Goal: Browse casually: Explore the website without a specific task or goal

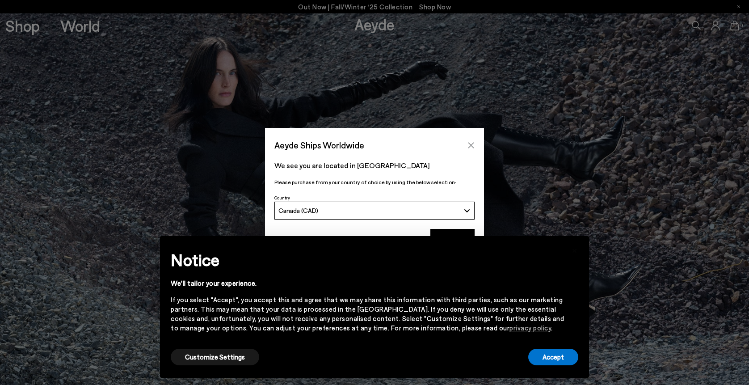
click at [471, 145] on icon "Close" at bounding box center [471, 145] width 6 height 6
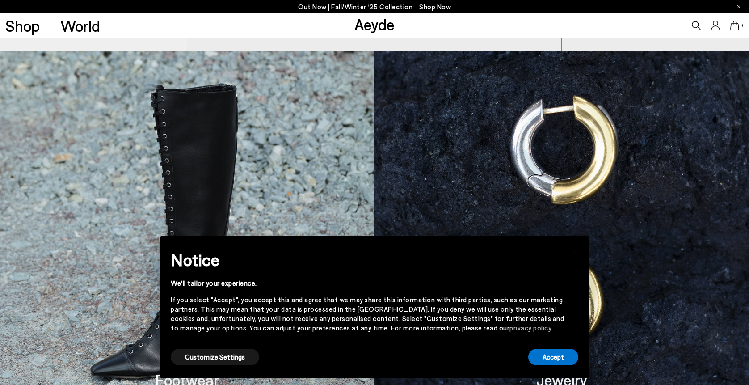
scroll to position [564, 0]
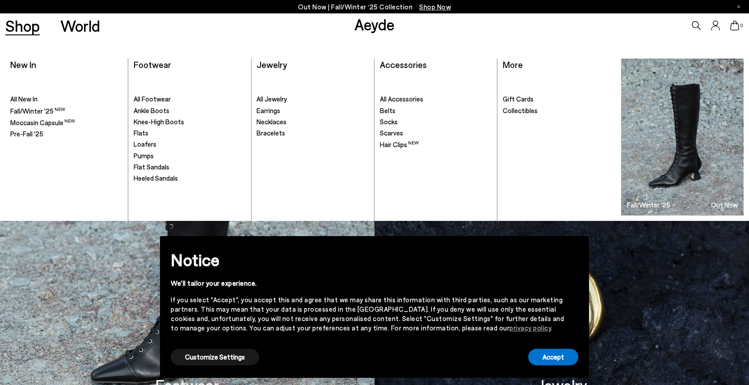
click at [22, 28] on link "Shop" at bounding box center [22, 26] width 34 height 16
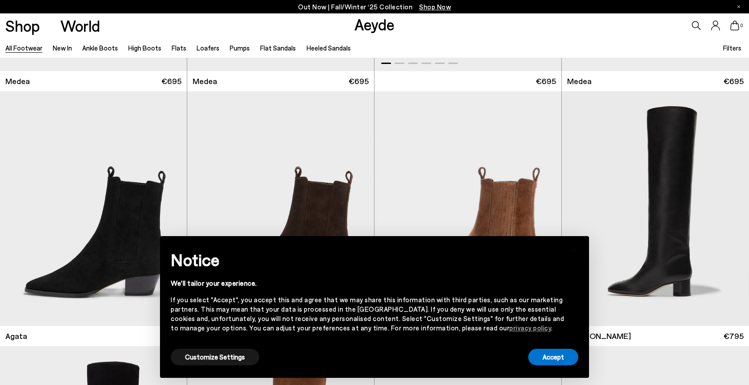
scroll to position [251, 0]
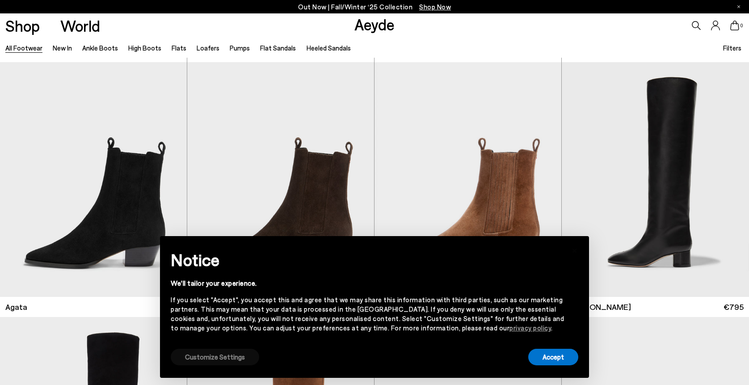
click at [224, 358] on button "Customize Settings" at bounding box center [215, 357] width 89 height 17
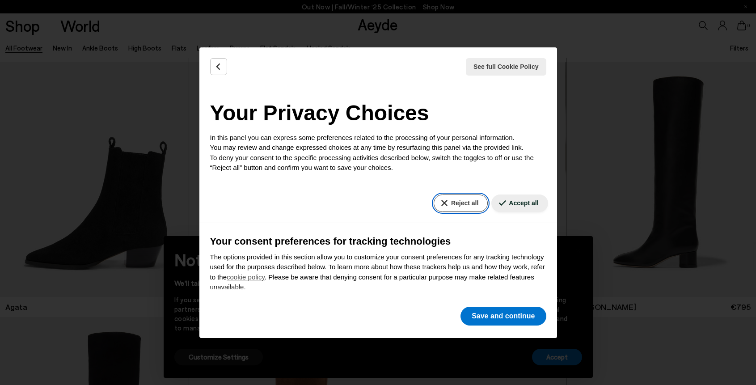
click at [447, 203] on button "Reject all" at bounding box center [461, 202] width 54 height 17
click at [216, 65] on icon "Back" at bounding box center [217, 66] width 3 height 6
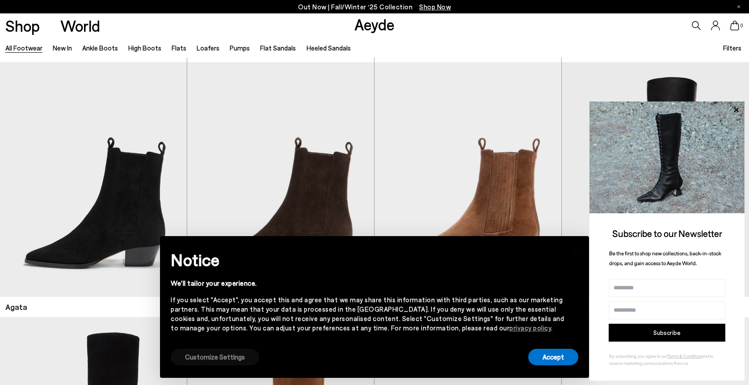
click at [225, 353] on button "Customize Settings" at bounding box center [215, 357] width 89 height 17
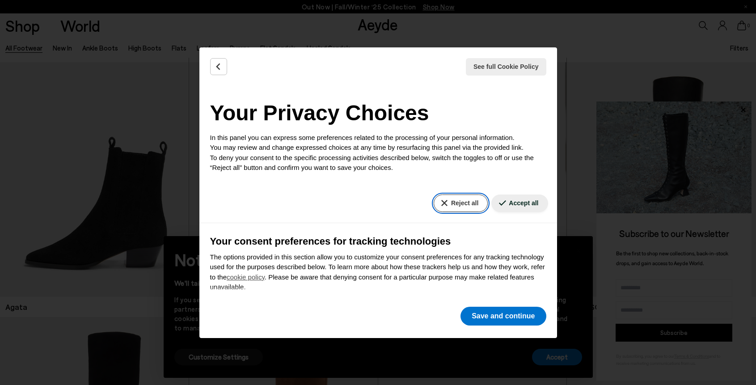
click at [454, 204] on button "Reject all" at bounding box center [461, 202] width 54 height 17
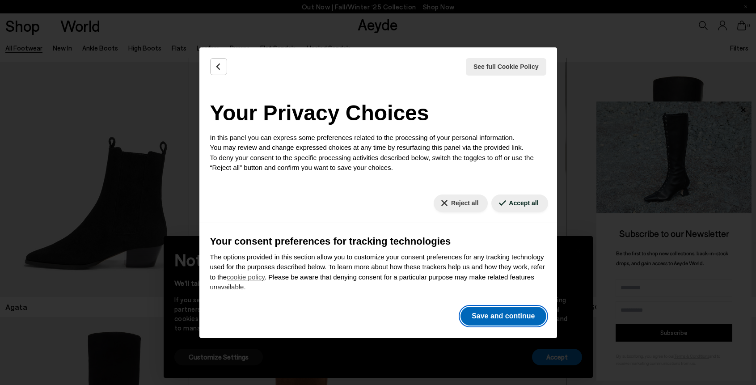
click at [485, 318] on button "Save and continue" at bounding box center [502, 316] width 85 height 19
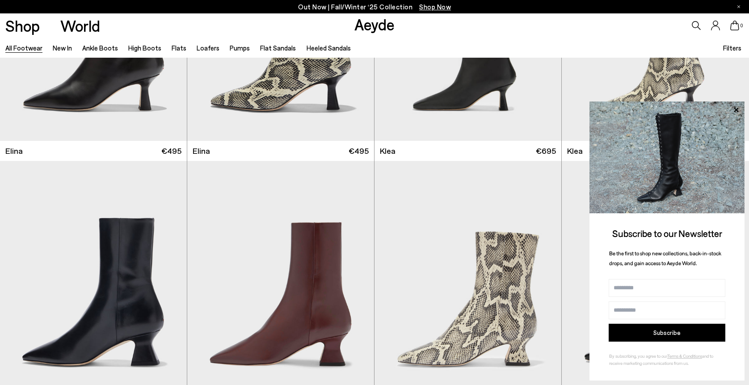
scroll to position [1199, 0]
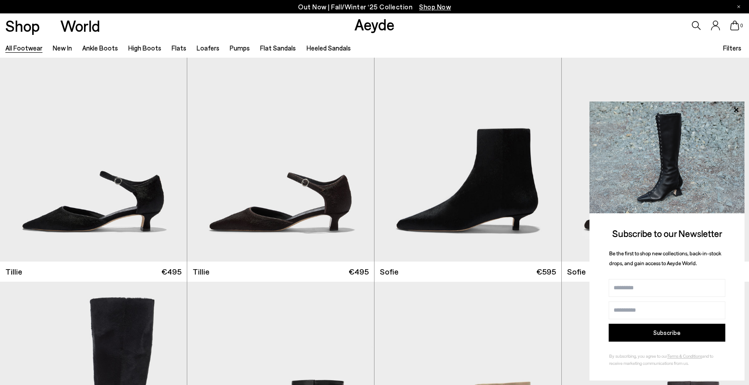
scroll to position [2836, 0]
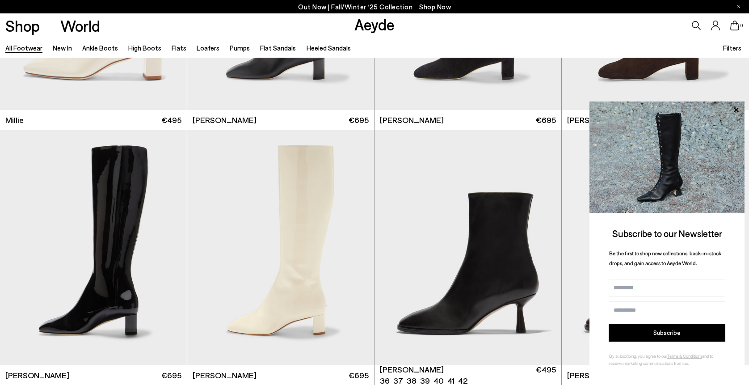
scroll to position [4903, 0]
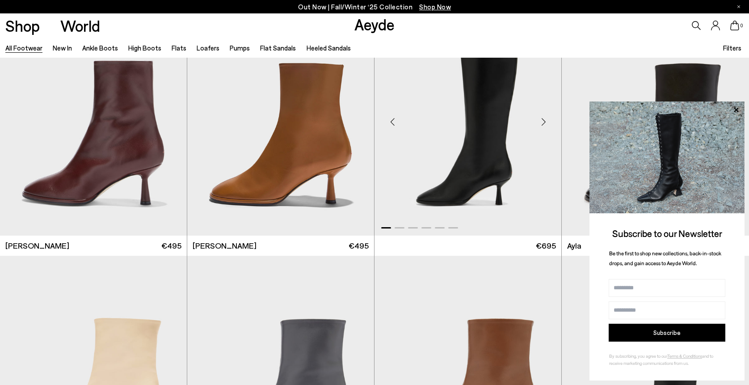
scroll to position [5195, 0]
